Goal: Task Accomplishment & Management: Manage account settings

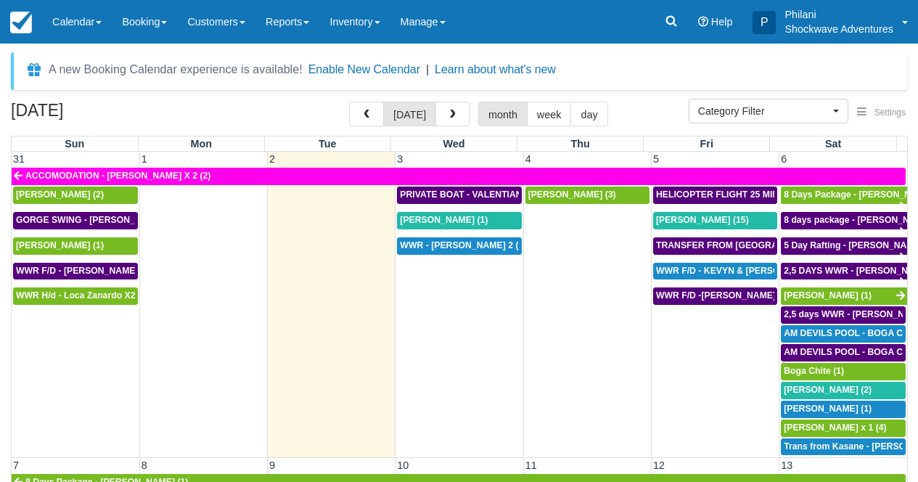
select select
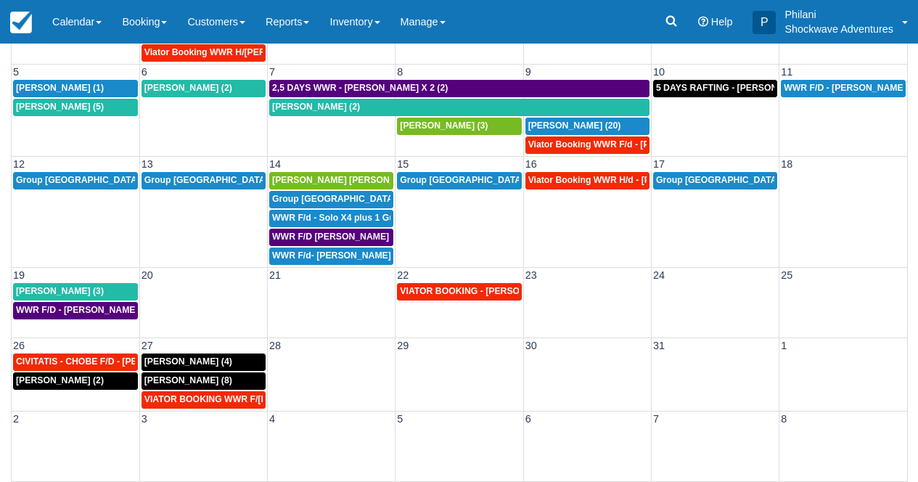
scroll to position [173, 0]
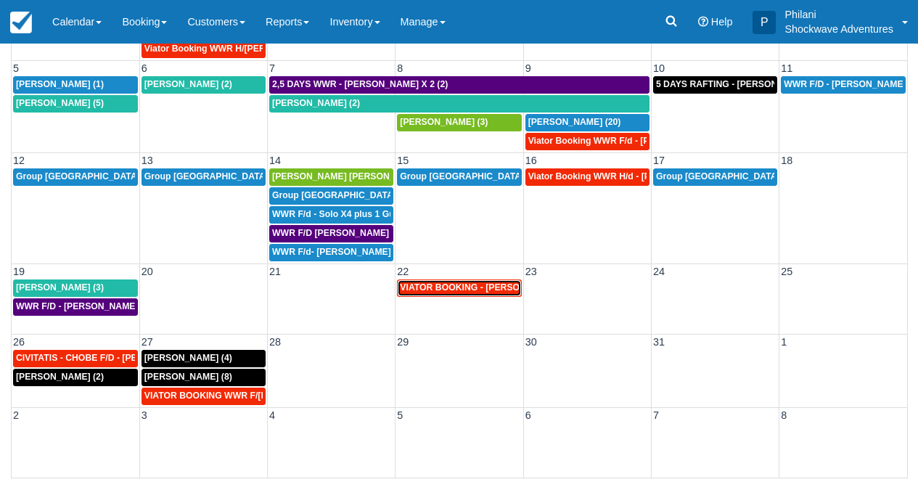
click at [491, 289] on span "VIATOR BOOKING - NOSICH ELLIE X2 (2)" at bounding box center [493, 287] width 187 height 10
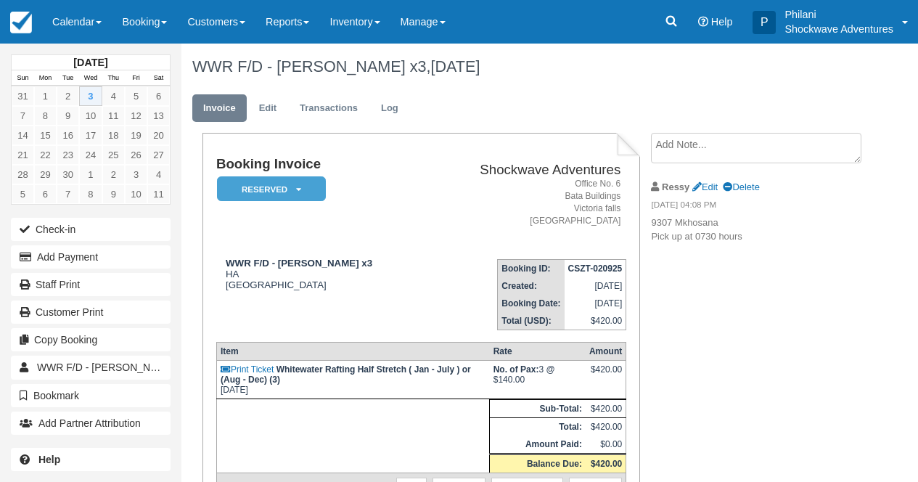
click at [84, 33] on link "Calendar" at bounding box center [77, 22] width 70 height 44
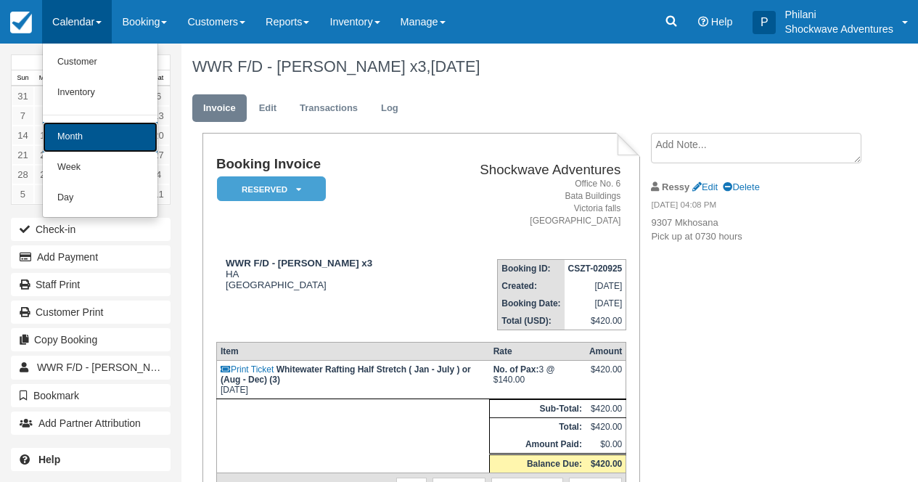
click at [94, 145] on link "Month" at bounding box center [100, 137] width 115 height 30
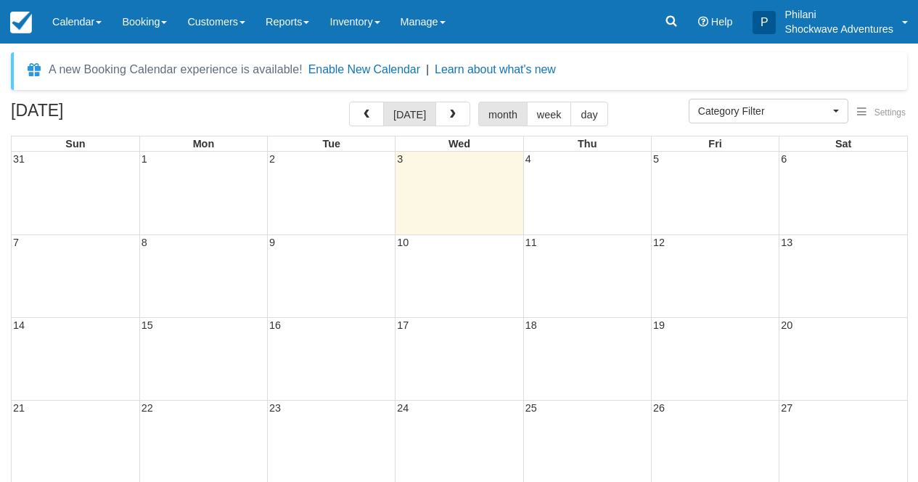
select select
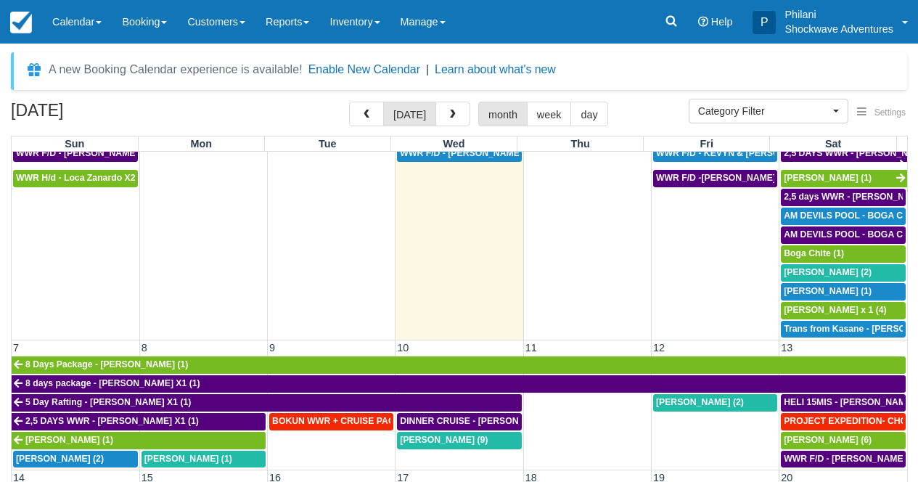
scroll to position [196, 0]
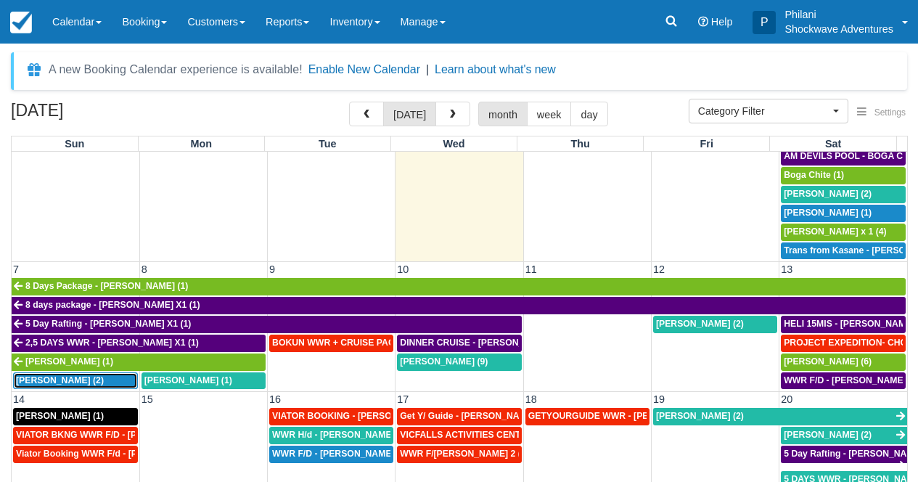
click at [86, 380] on span "Kathleen Burkhardt (2)" at bounding box center [60, 380] width 88 height 10
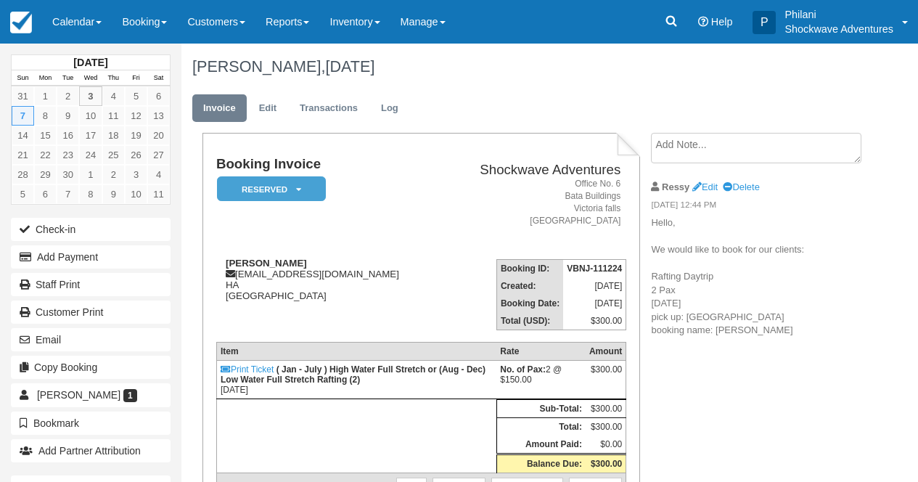
scroll to position [23, 0]
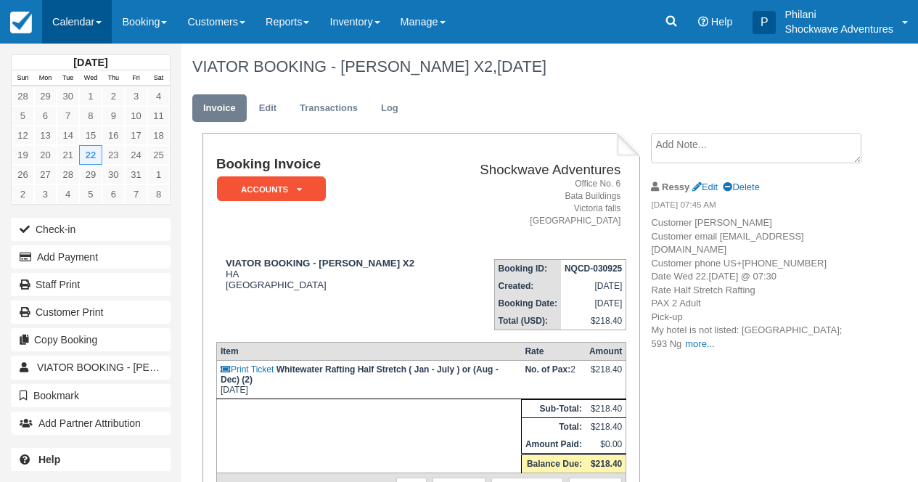
click at [97, 17] on link "Calendar" at bounding box center [77, 22] width 70 height 44
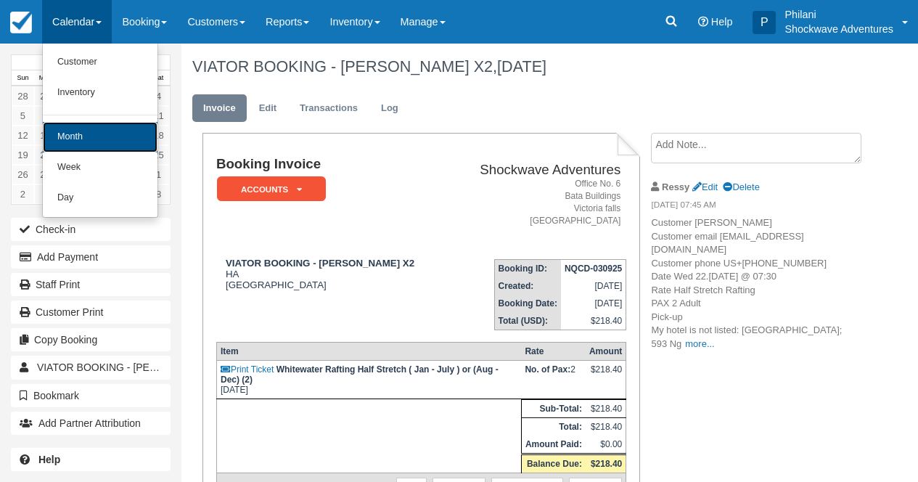
click at [121, 130] on link "Month" at bounding box center [100, 137] width 115 height 30
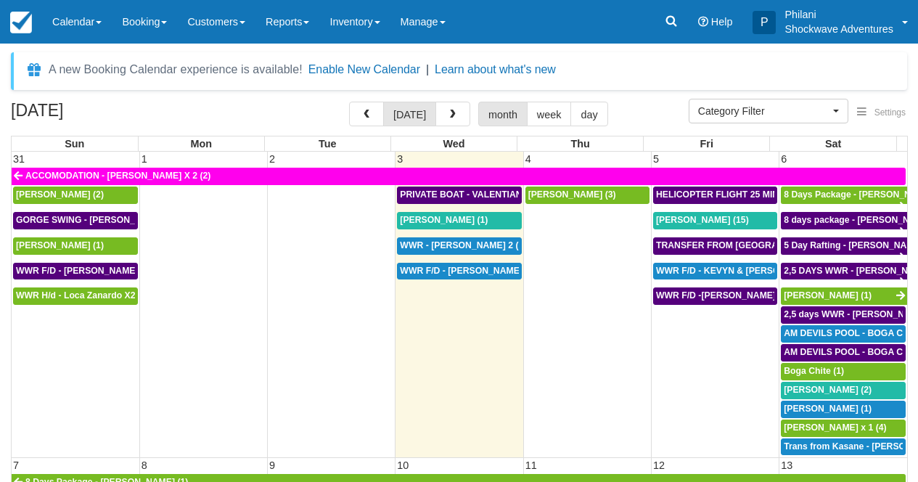
select select
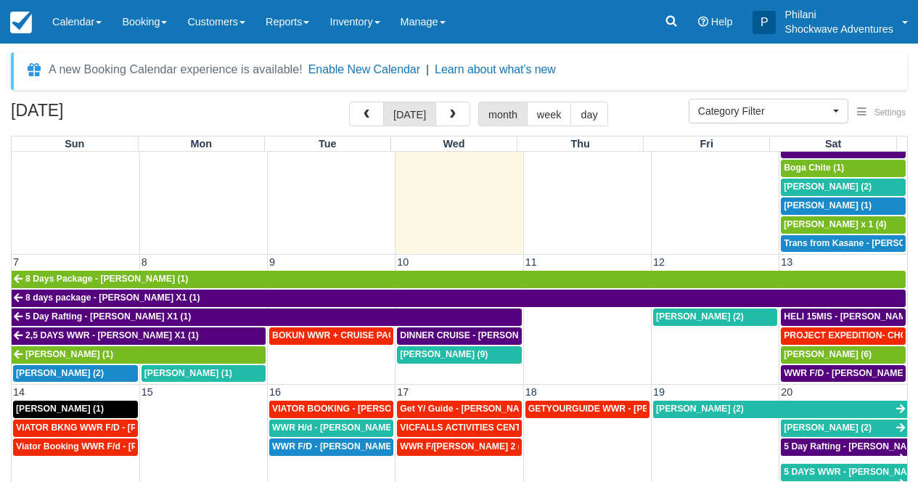
scroll to position [261, 0]
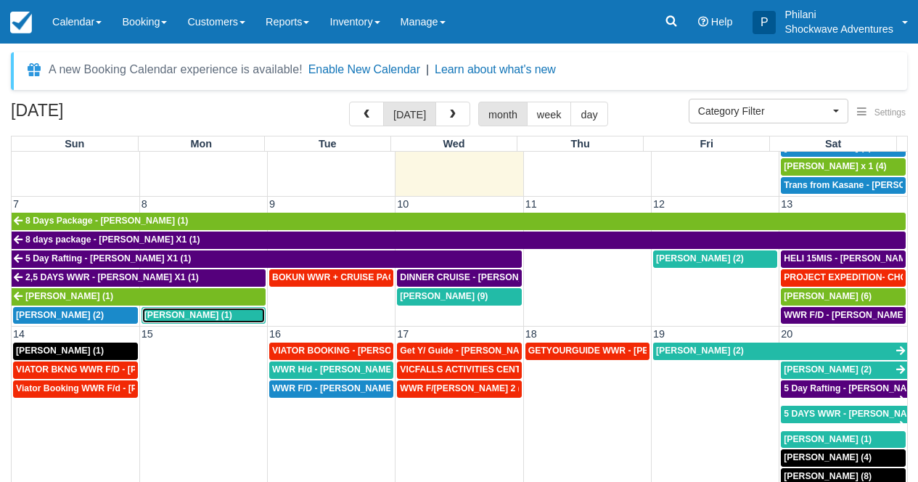
click at [202, 318] on span "[PERSON_NAME] (1)" at bounding box center [188, 315] width 88 height 10
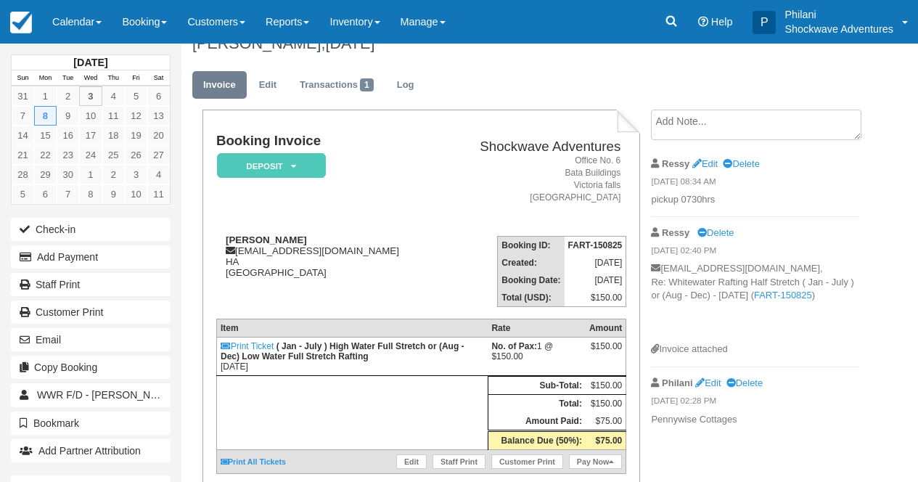
scroll to position [23, 0]
drag, startPoint x: 239, startPoint y: 255, endPoint x: 325, endPoint y: 254, distance: 85.7
click at [325, 254] on div "Rodney Carabott rjc.aus@gmail.com HA Zimbabwe" at bounding box center [328, 257] width 224 height 44
copy div "rjc.aus@gmail.com"
